Goal: Find specific page/section: Find specific page/section

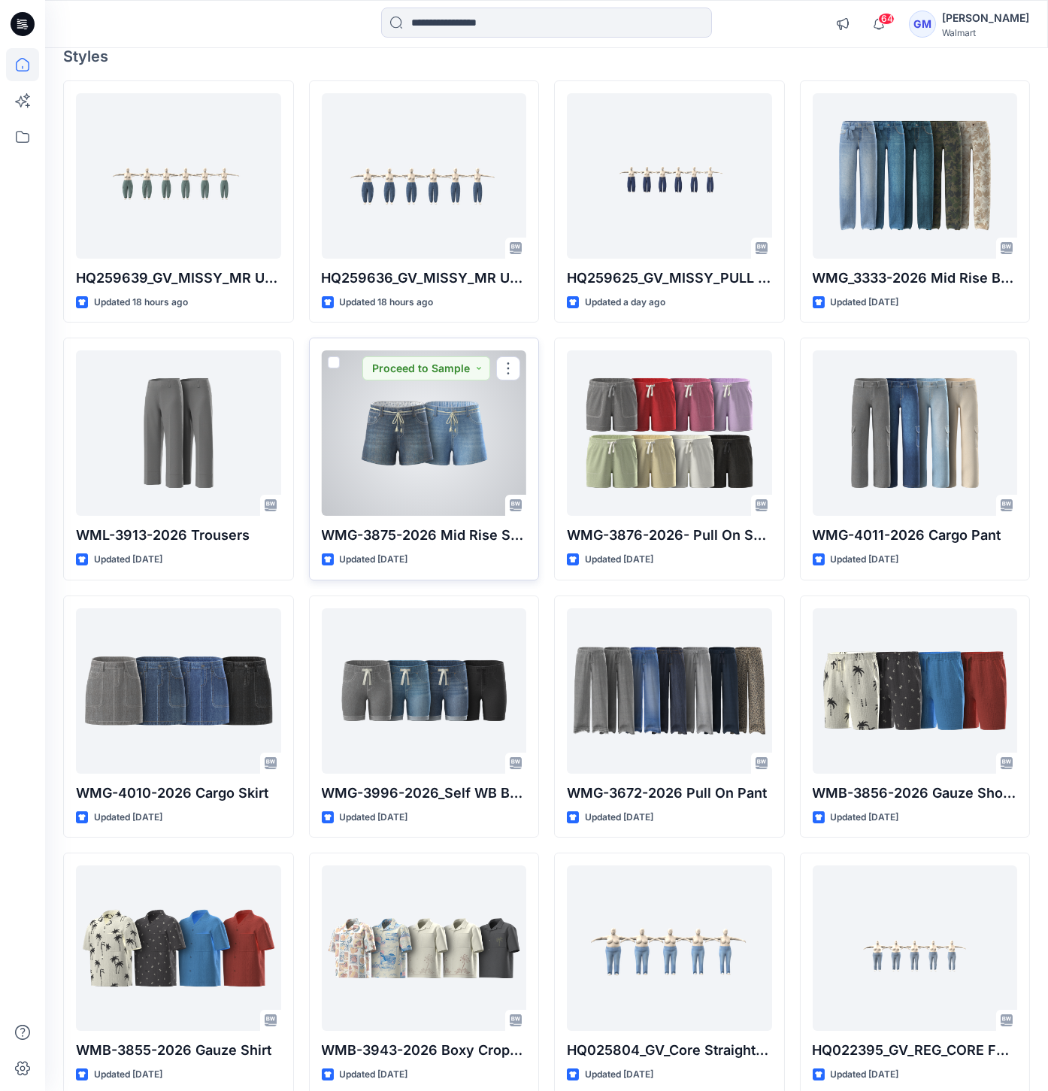
scroll to position [417, 0]
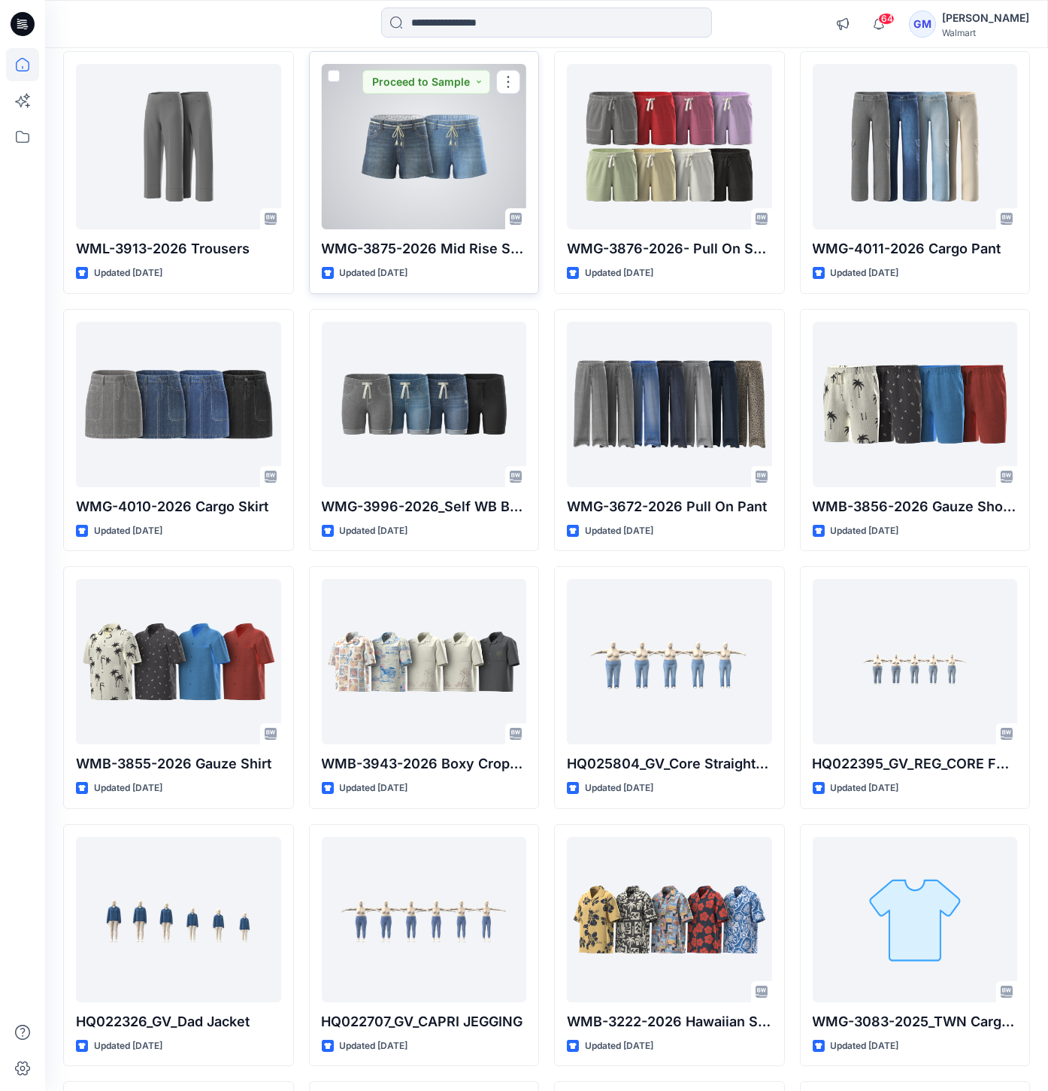
click at [382, 208] on div at bounding box center [424, 146] width 205 height 165
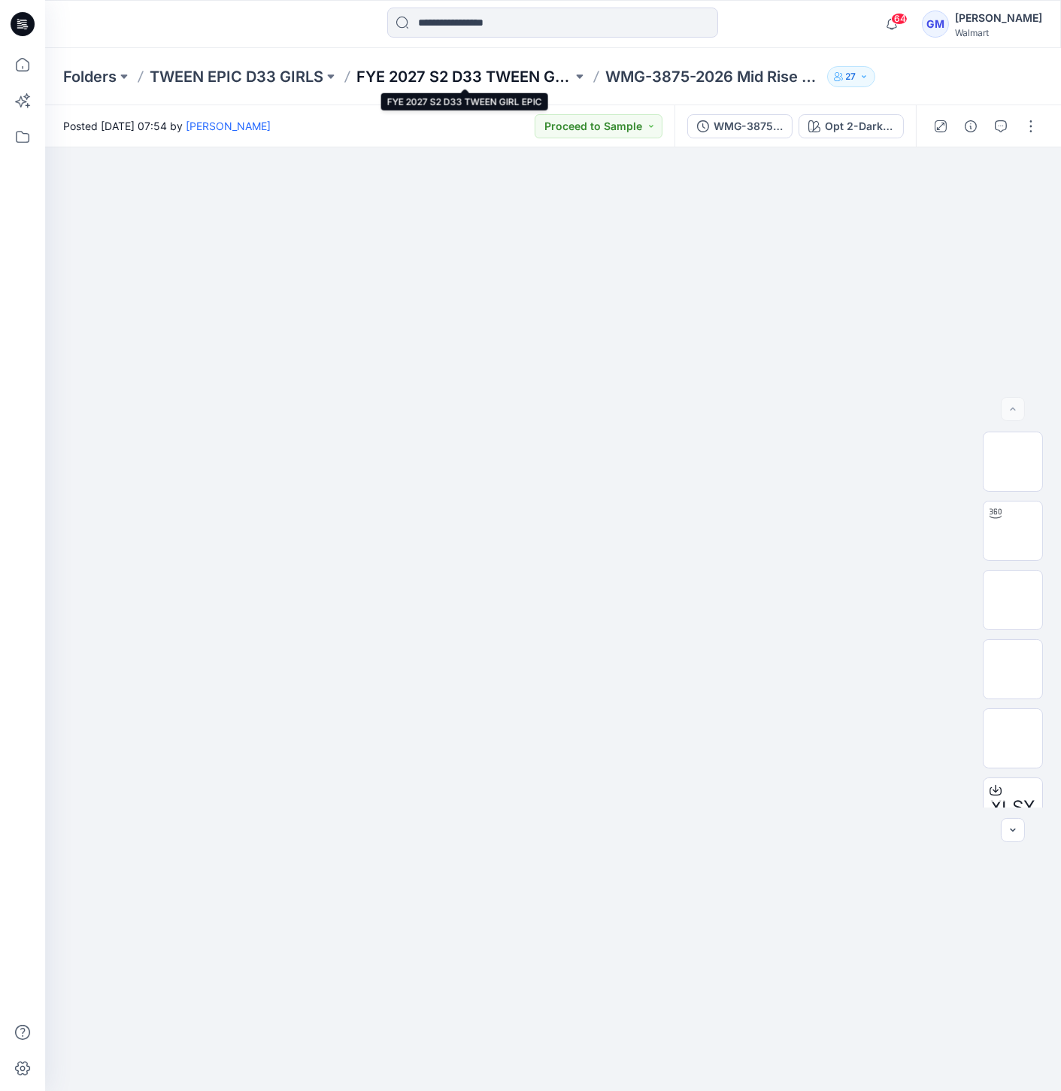
click at [537, 78] on p "FYE 2027 S2 D33 TWEEN GIRL EPIC" at bounding box center [464, 76] width 216 height 21
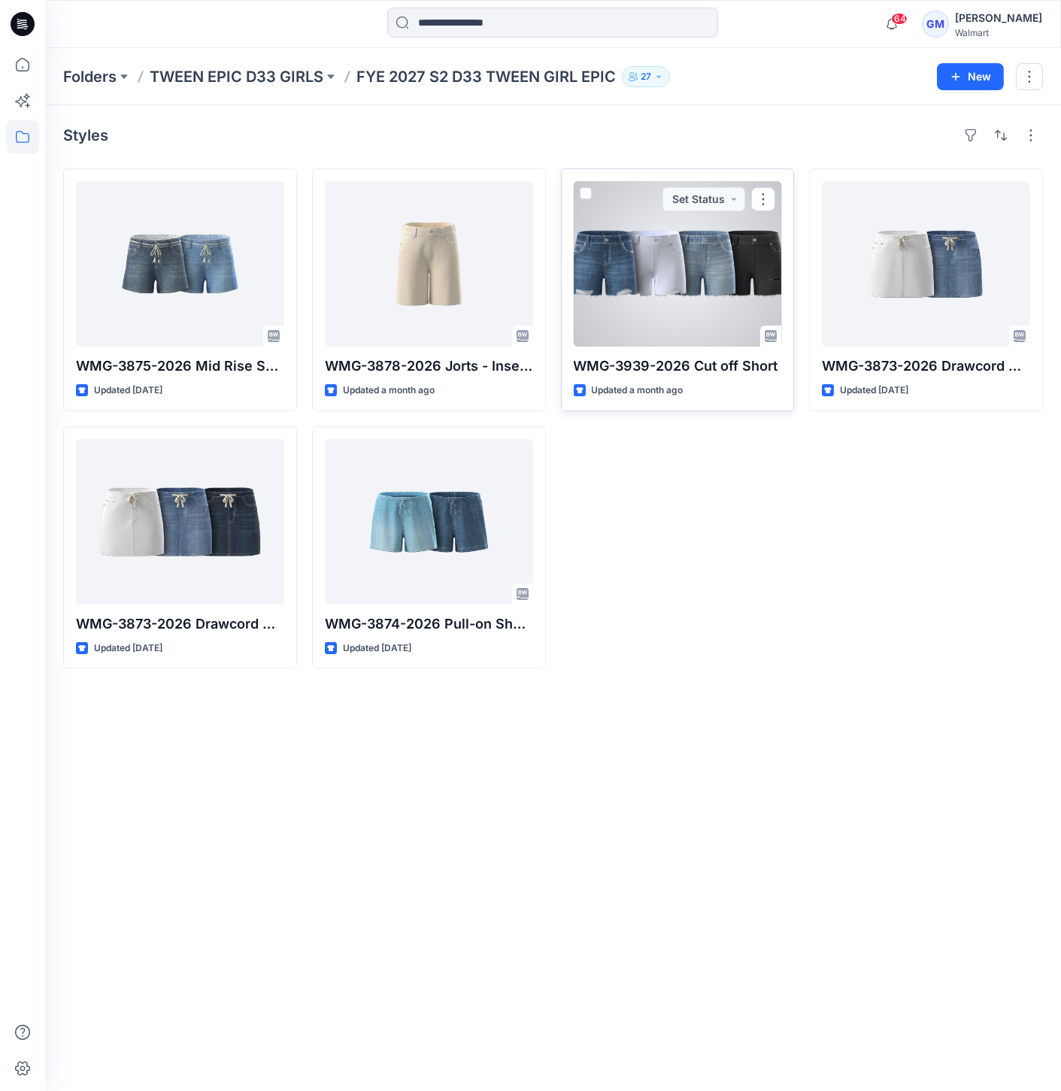
click at [706, 297] on div at bounding box center [678, 263] width 208 height 165
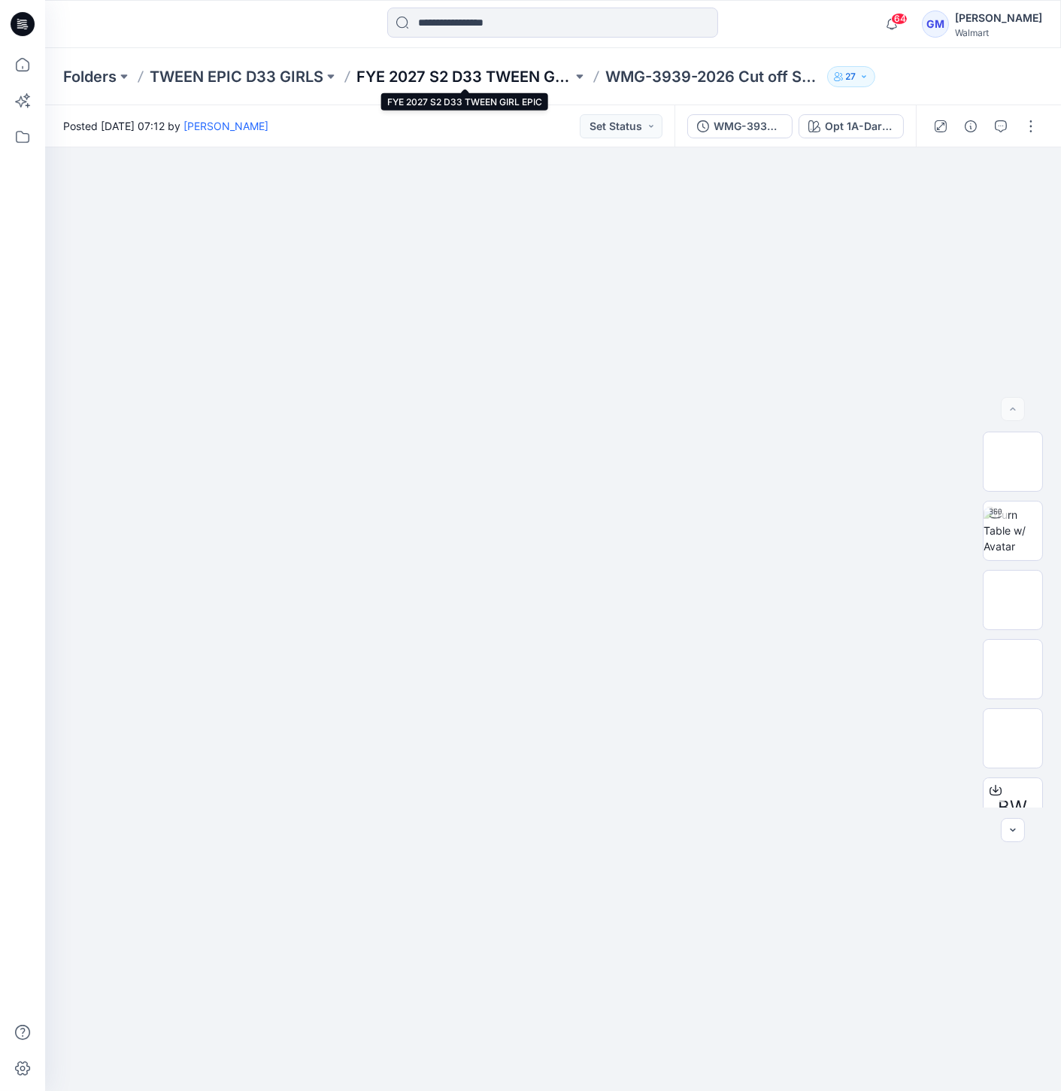
click at [492, 76] on p "FYE 2027 S2 D33 TWEEN GIRL EPIC" at bounding box center [464, 76] width 216 height 21
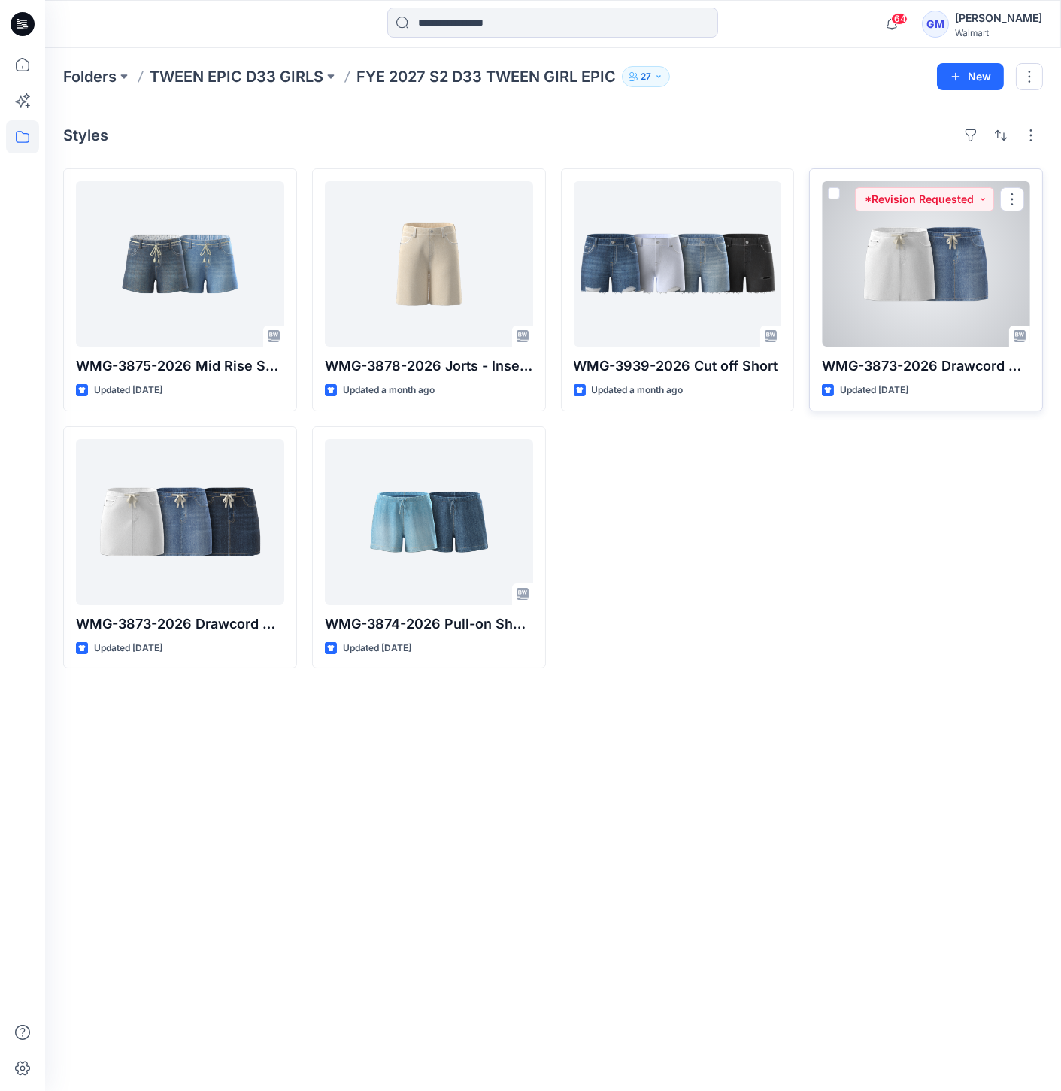
click at [879, 271] on div at bounding box center [926, 263] width 208 height 165
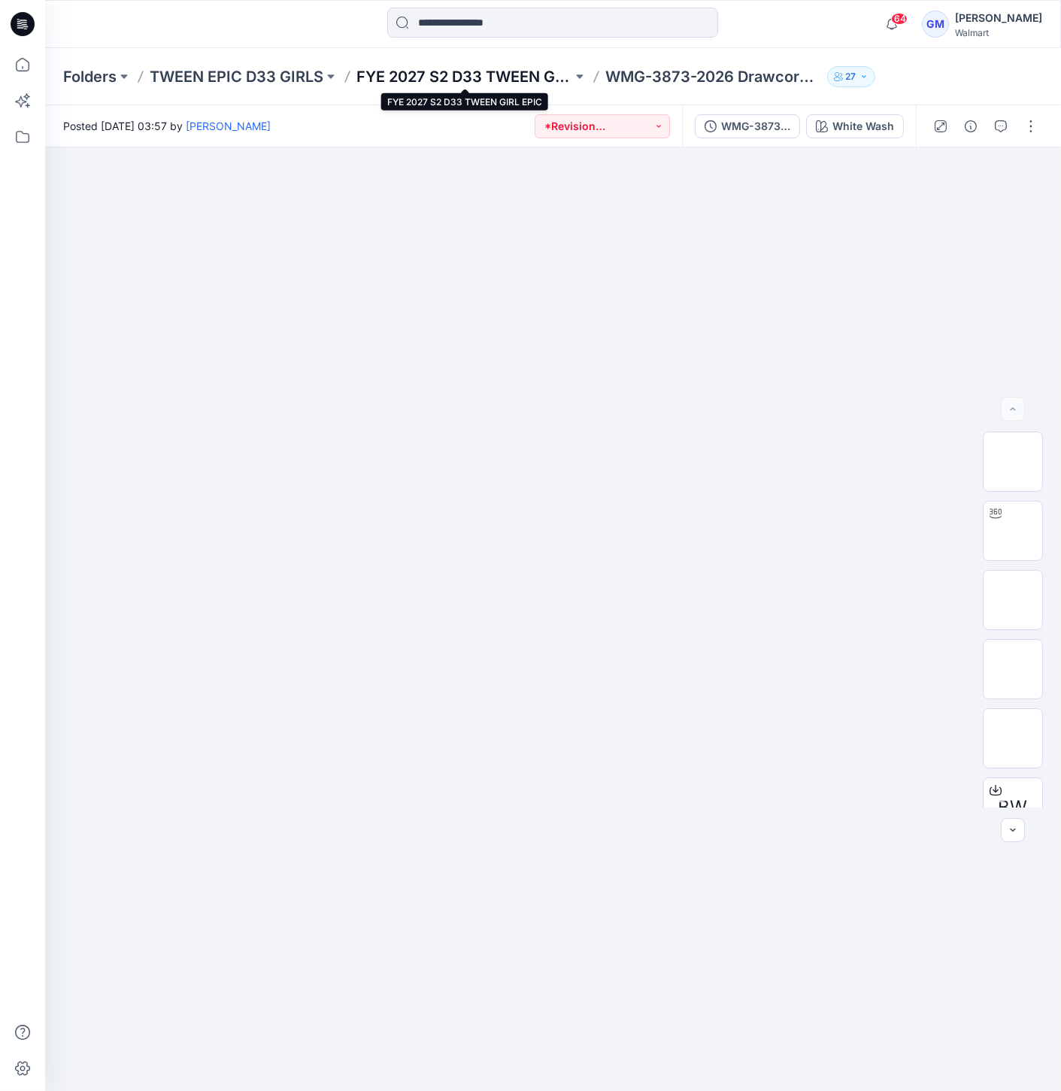
click at [513, 78] on p "FYE 2027 S2 D33 TWEEN GIRL EPIC" at bounding box center [464, 76] width 216 height 21
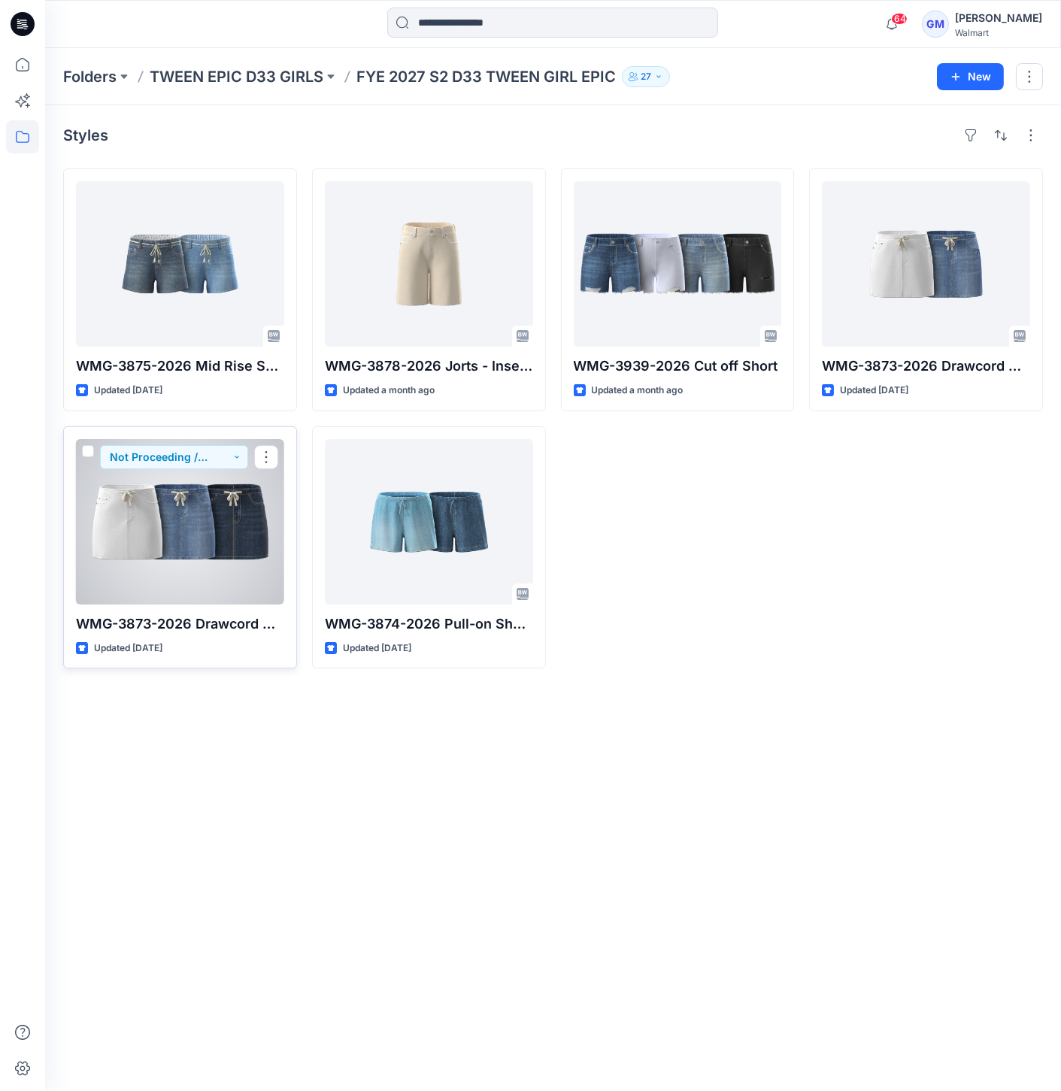
click at [174, 560] on div at bounding box center [180, 521] width 208 height 165
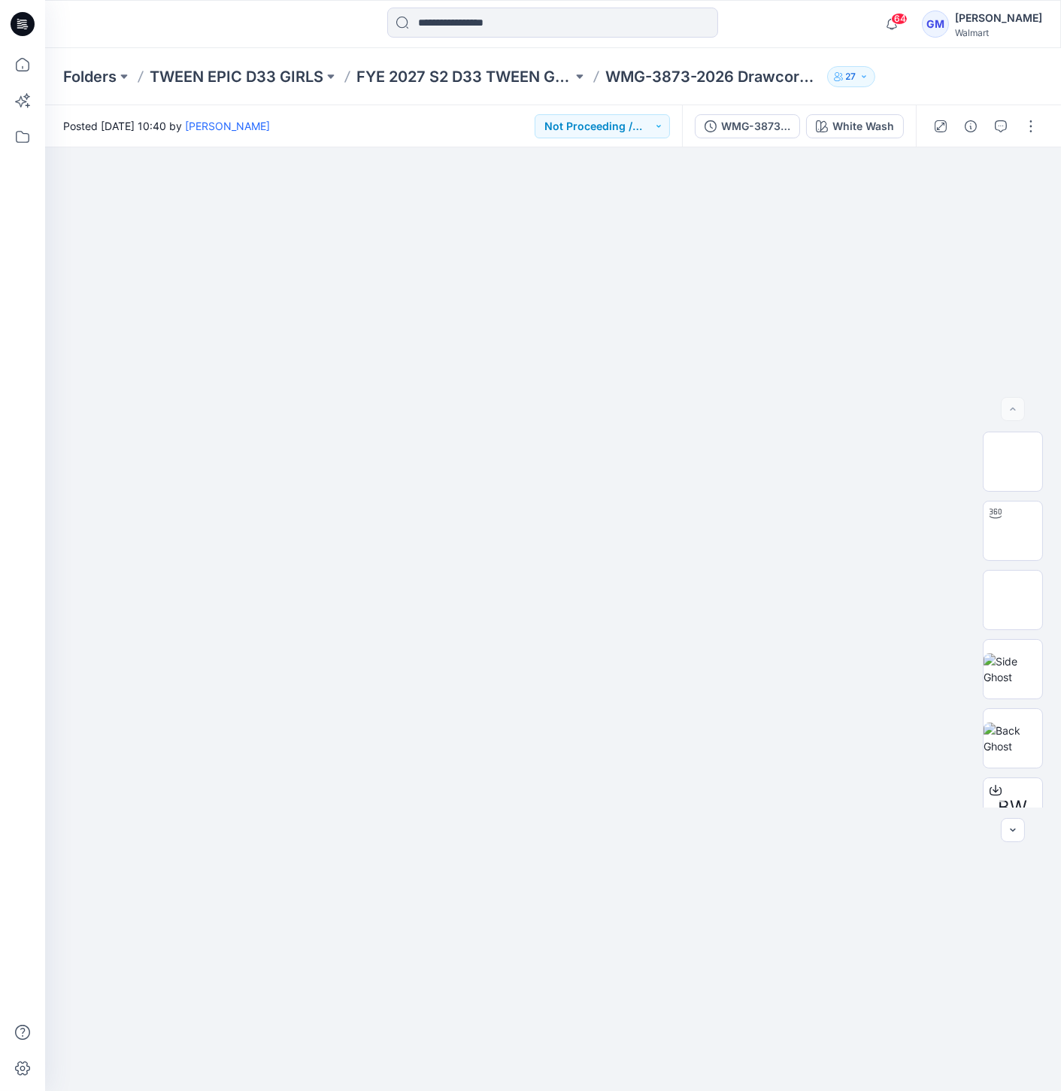
click at [500, 91] on div "Folders TWEEN EPIC D33 GIRLS FYE 2027 S2 D33 TWEEN GIRL EPIC WMG-3873-2026 Draw…" at bounding box center [553, 76] width 1016 height 57
click at [518, 76] on p "FYE 2027 S2 D33 TWEEN GIRL EPIC" at bounding box center [464, 76] width 216 height 21
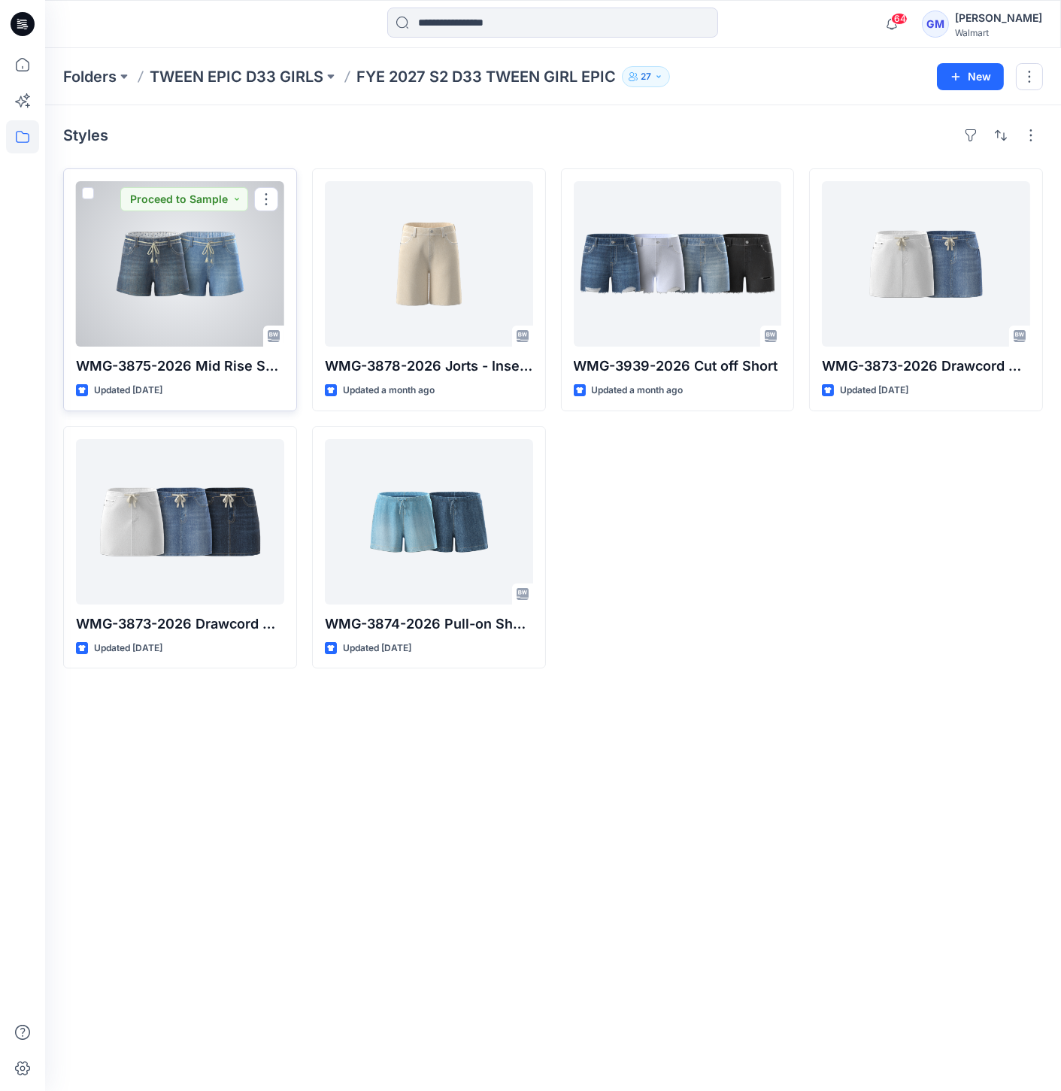
click at [225, 308] on div at bounding box center [180, 263] width 208 height 165
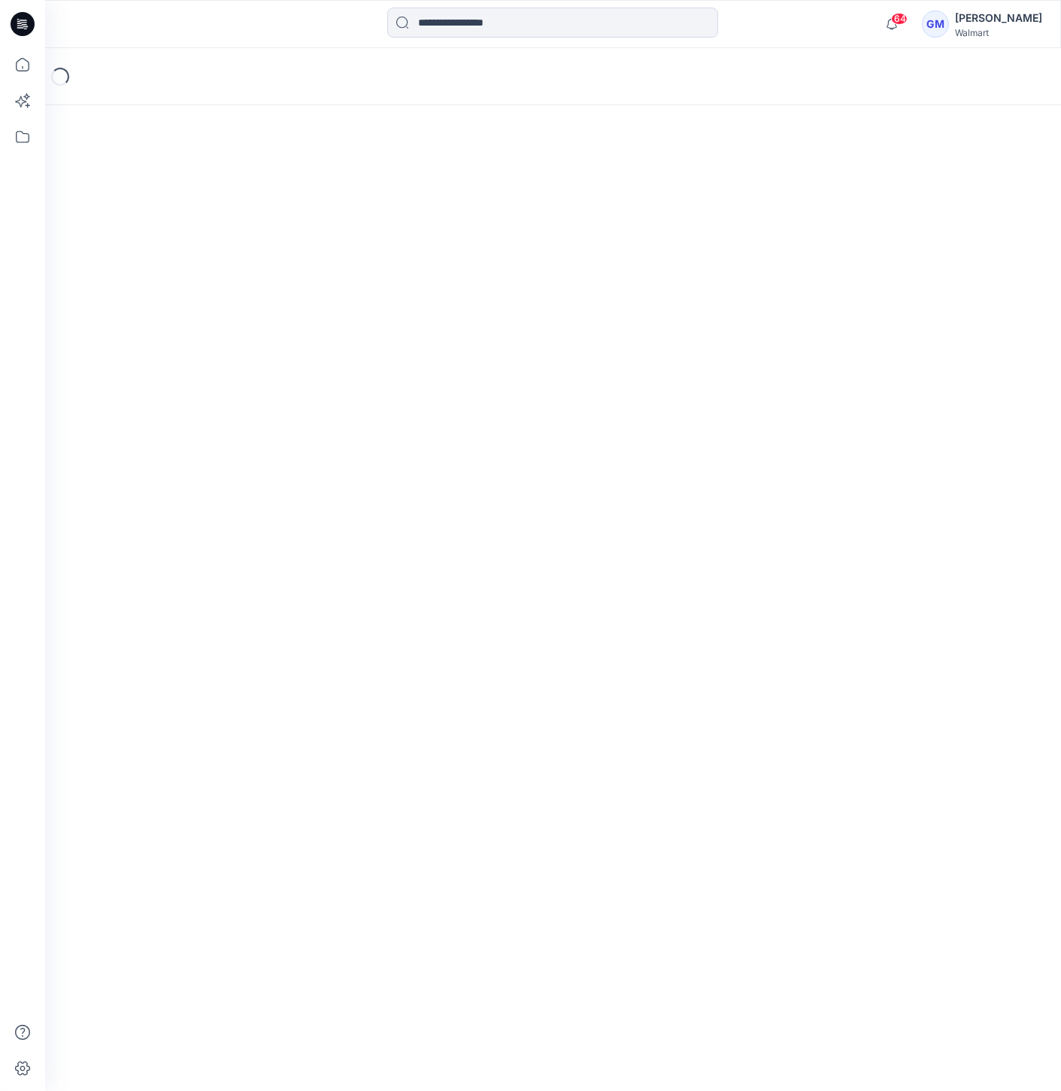
click at [225, 308] on div "Loading..." at bounding box center [553, 569] width 1016 height 1043
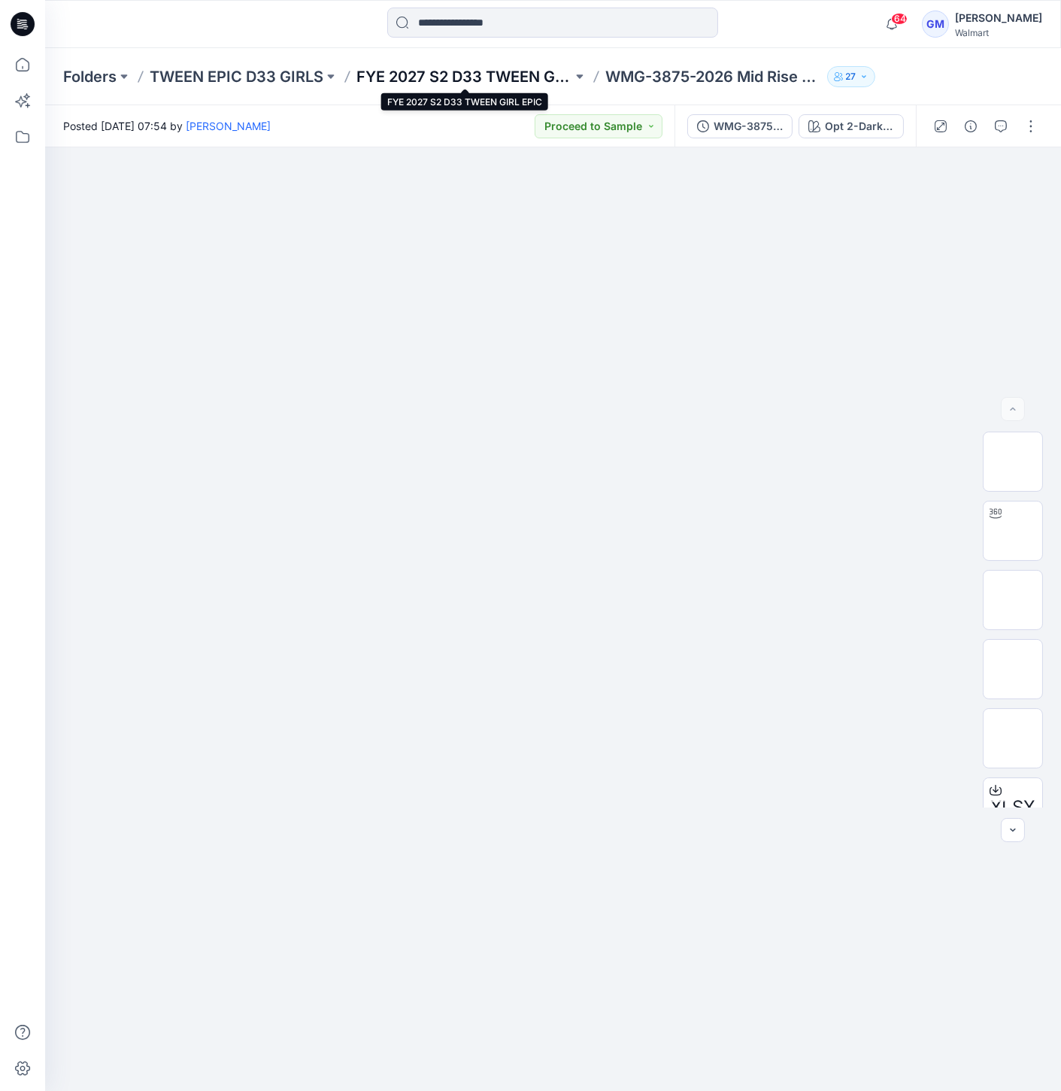
click at [525, 78] on p "FYE 2027 S2 D33 TWEEN GIRL EPIC" at bounding box center [464, 76] width 216 height 21
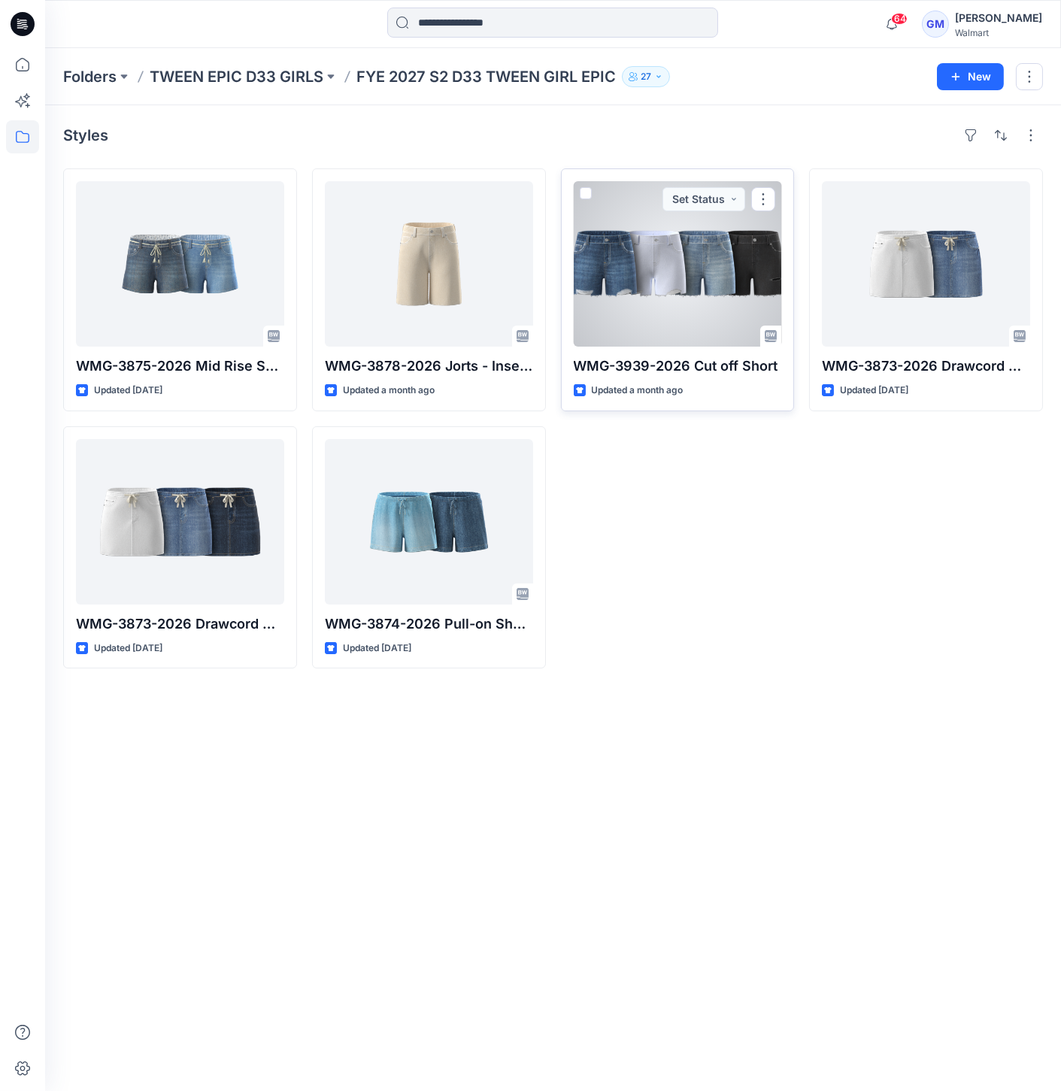
click at [644, 239] on div at bounding box center [678, 263] width 208 height 165
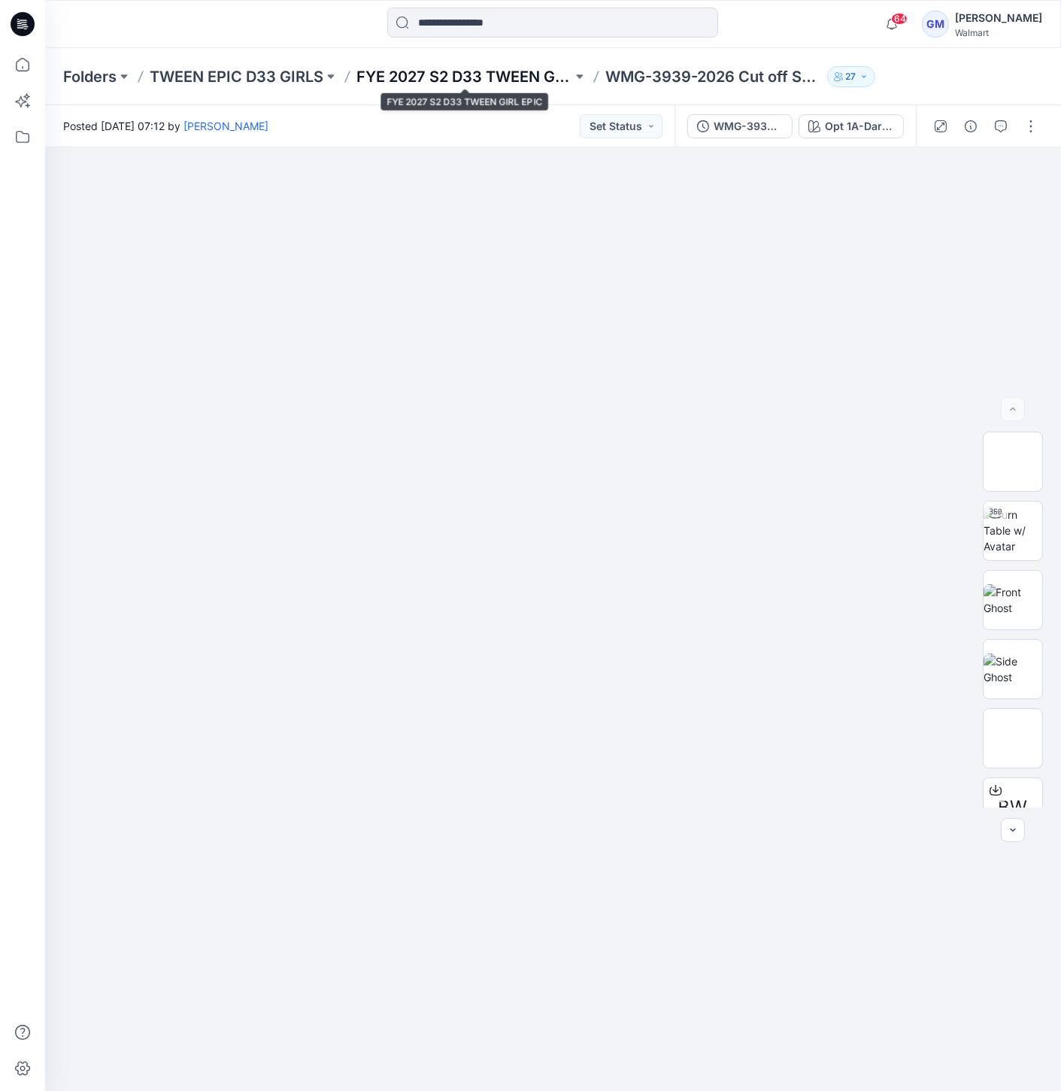
click at [511, 77] on p "FYE 2027 S2 D33 TWEEN GIRL EPIC" at bounding box center [464, 76] width 216 height 21
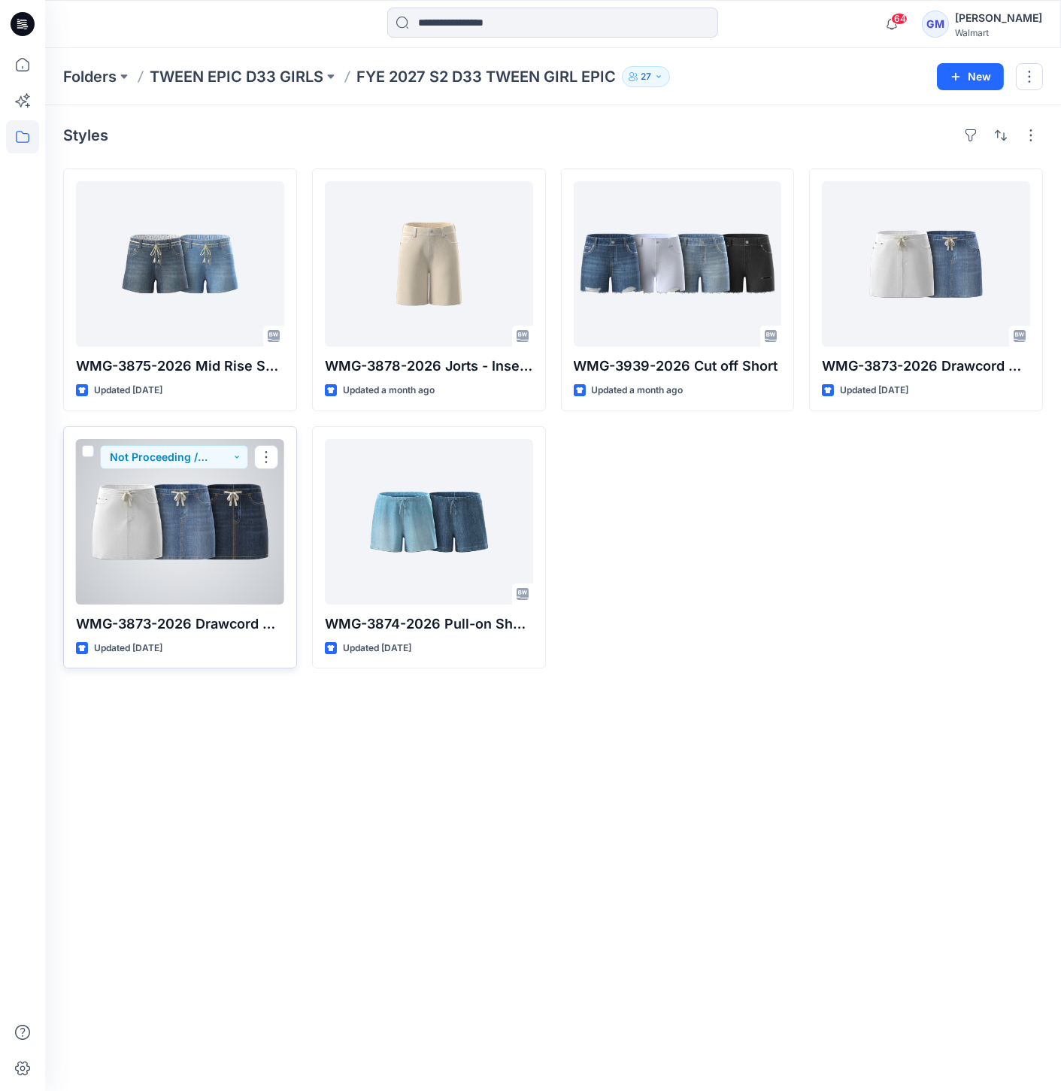
click at [213, 535] on div at bounding box center [180, 521] width 208 height 165
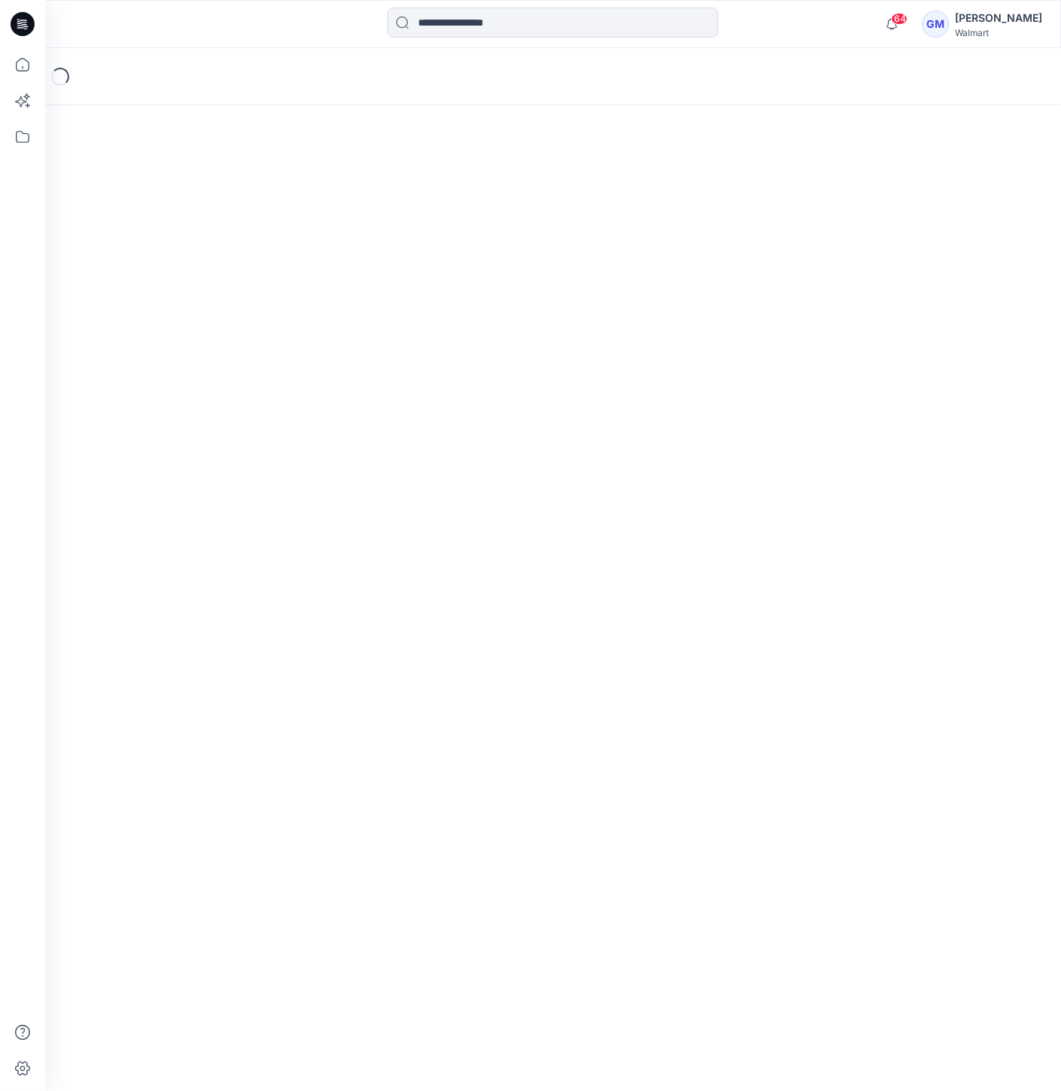
click at [214, 535] on div "Loading..." at bounding box center [553, 569] width 1016 height 1043
